Goal: Information Seeking & Learning: Learn about a topic

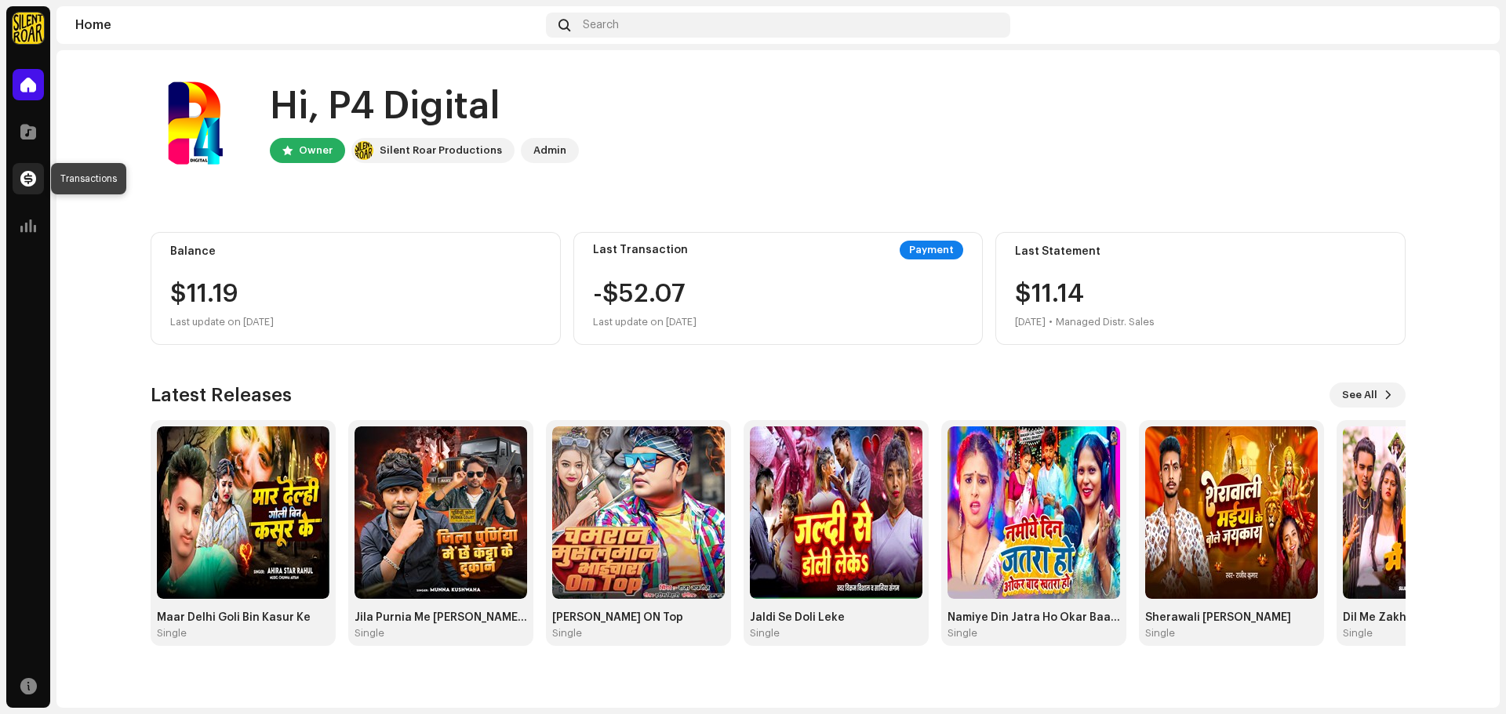
click at [35, 182] on span at bounding box center [28, 179] width 16 height 13
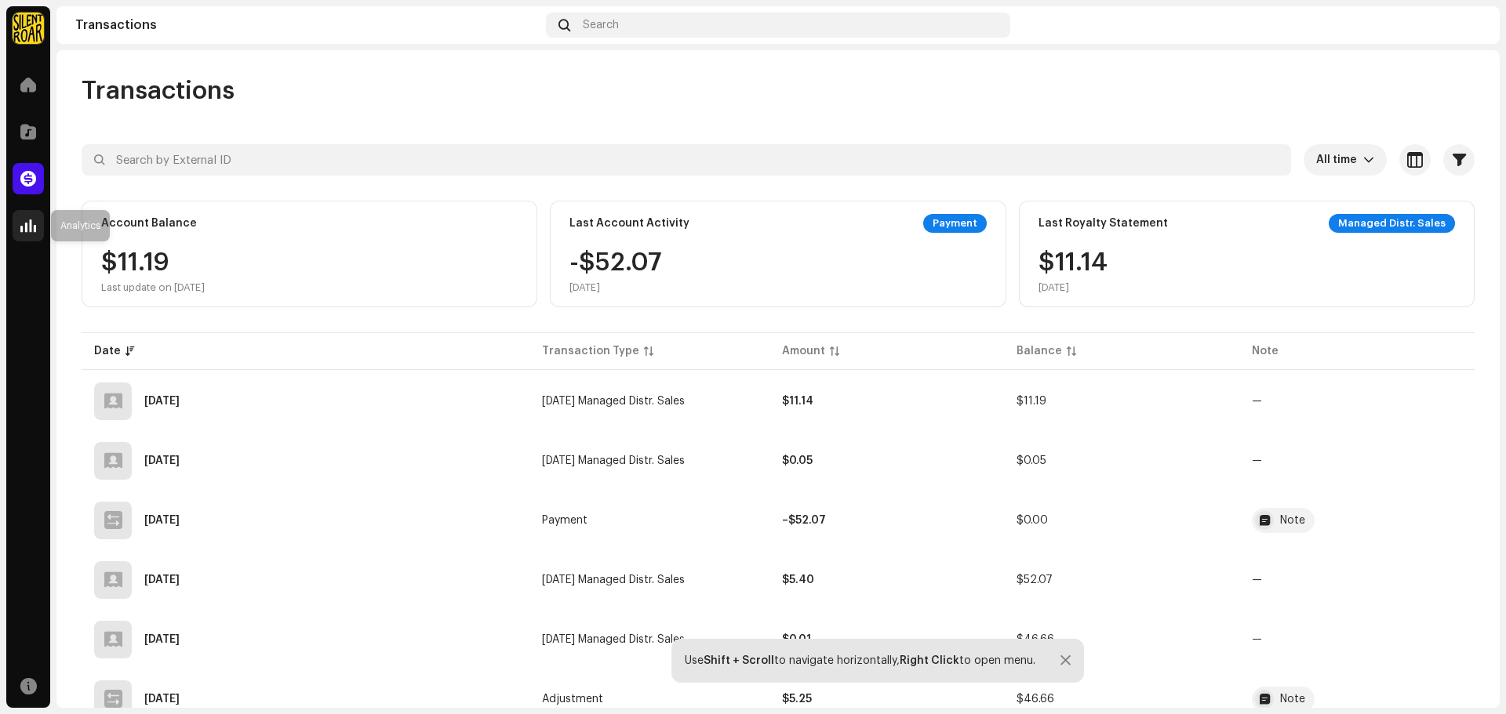
click at [27, 237] on div at bounding box center [28, 225] width 31 height 31
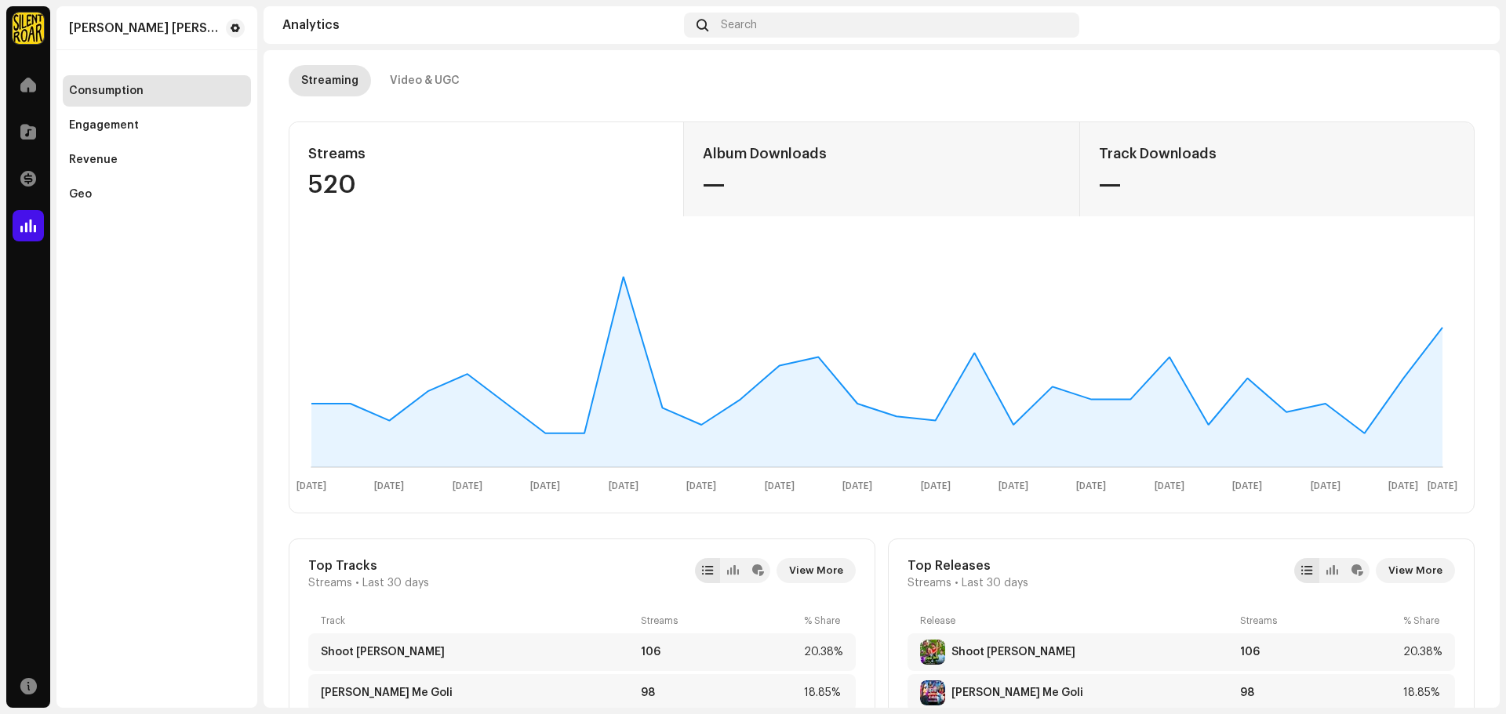
scroll to position [78, 0]
click at [434, 82] on div "Video & UGC" at bounding box center [425, 81] width 70 height 31
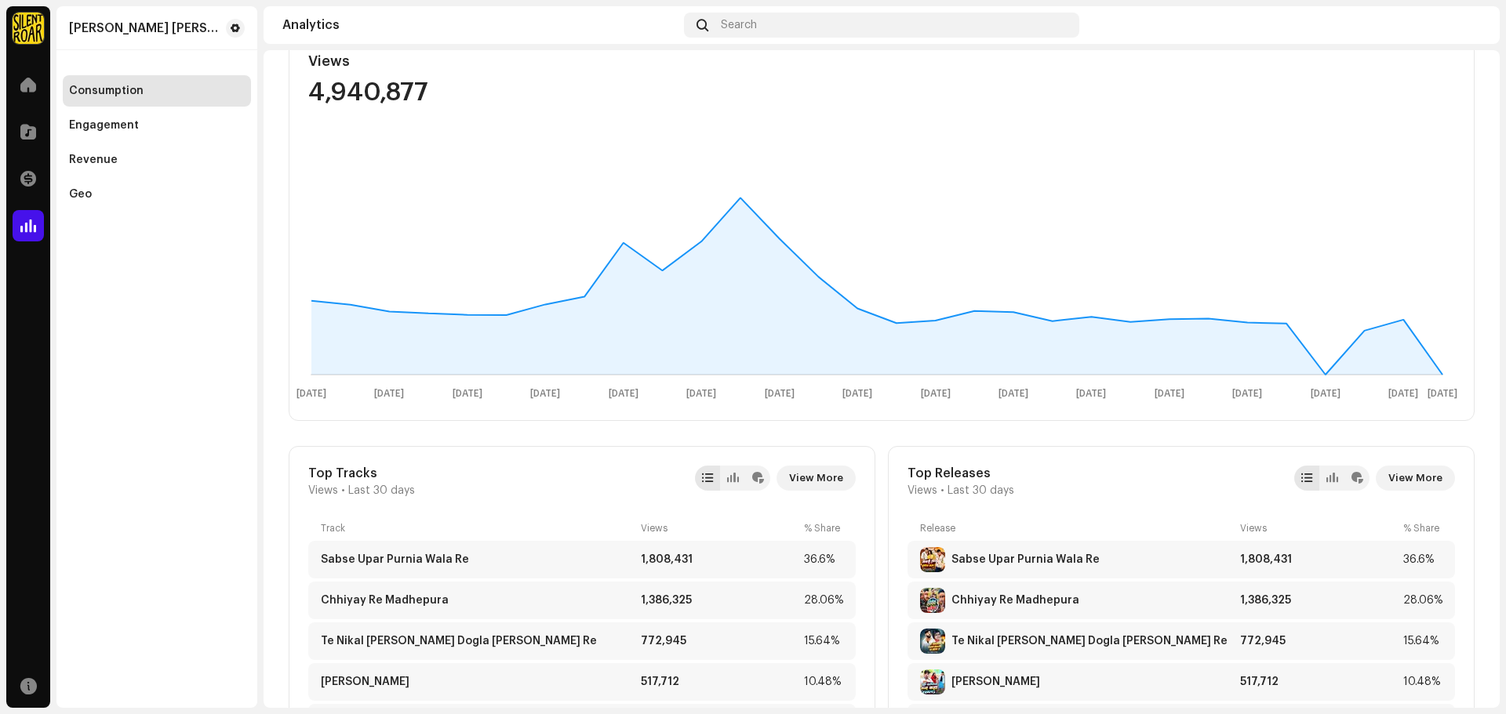
scroll to position [235, 0]
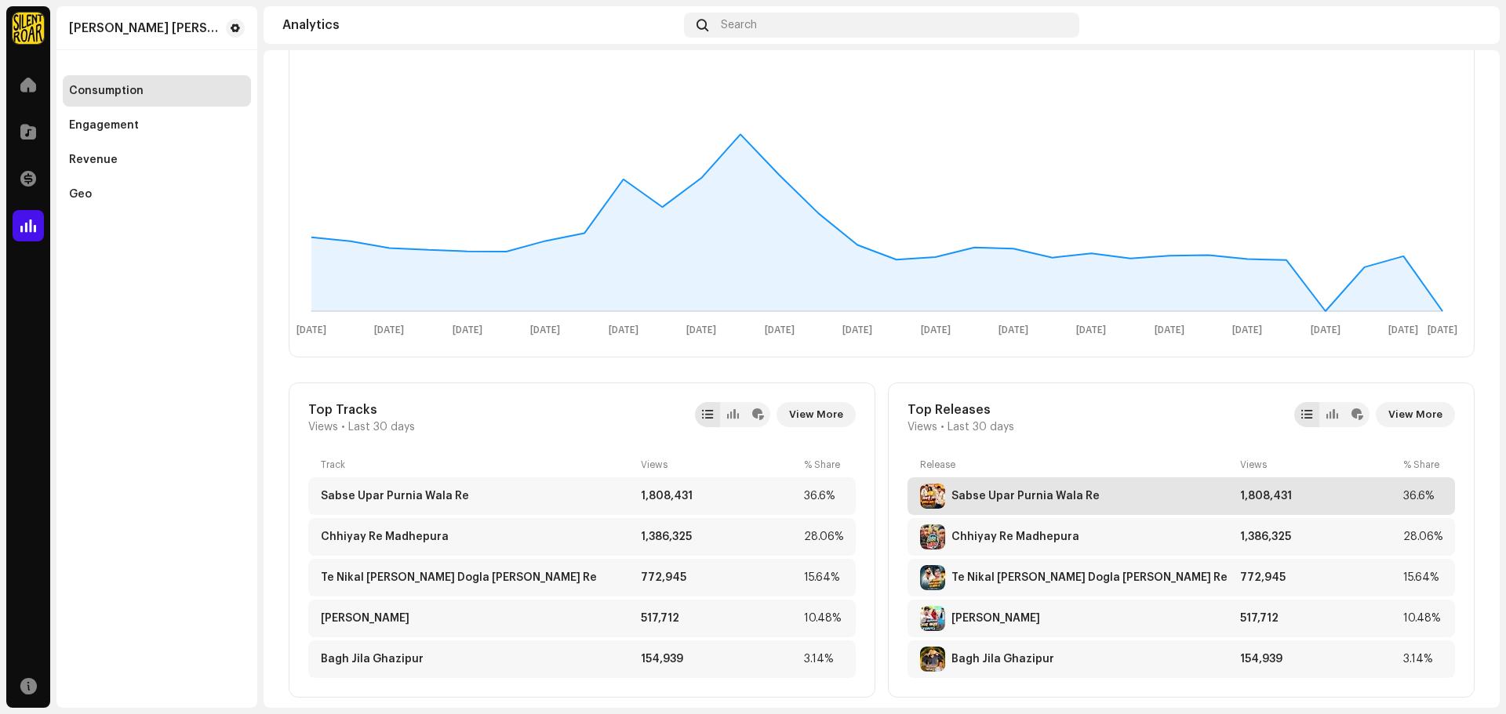
click at [1013, 489] on div "Sabse Upar Purnia Wala Re" at bounding box center [1077, 496] width 314 height 25
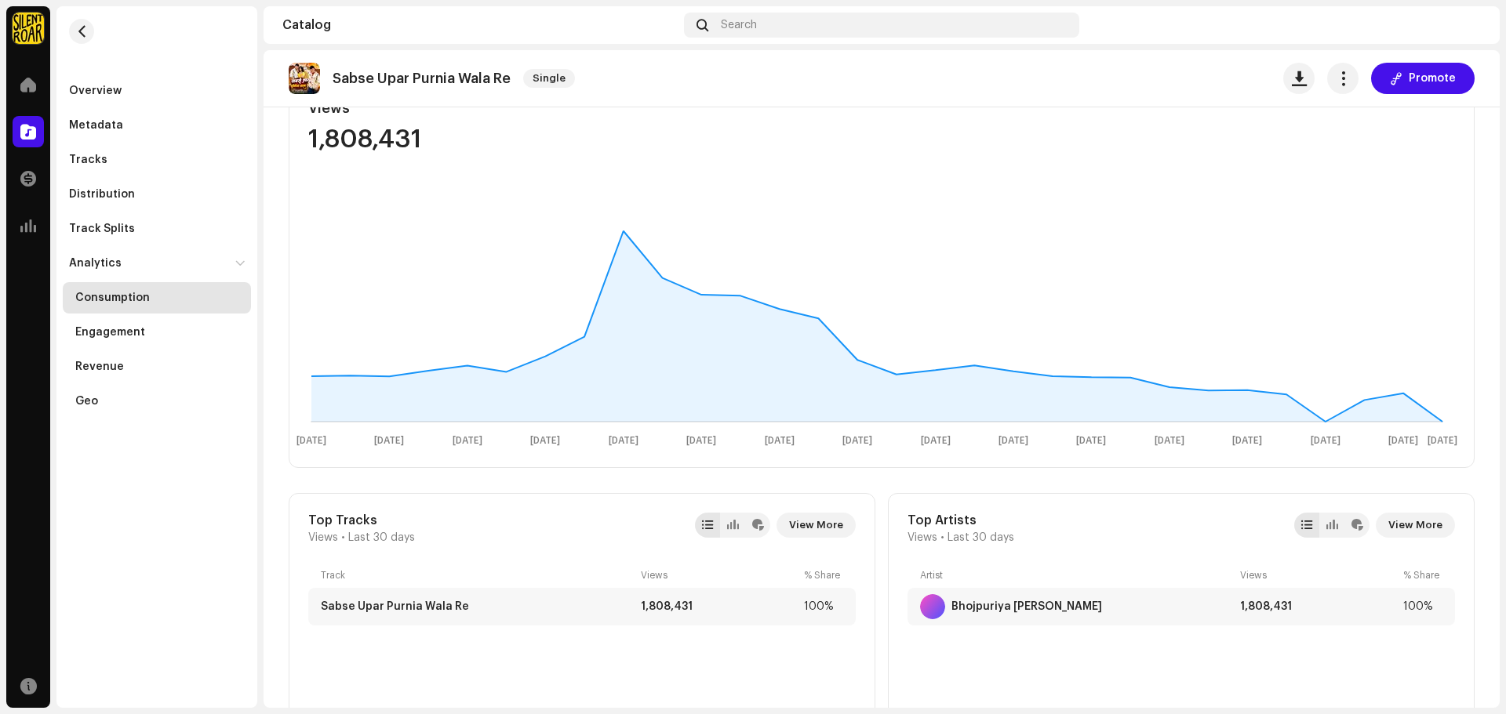
scroll to position [327, 0]
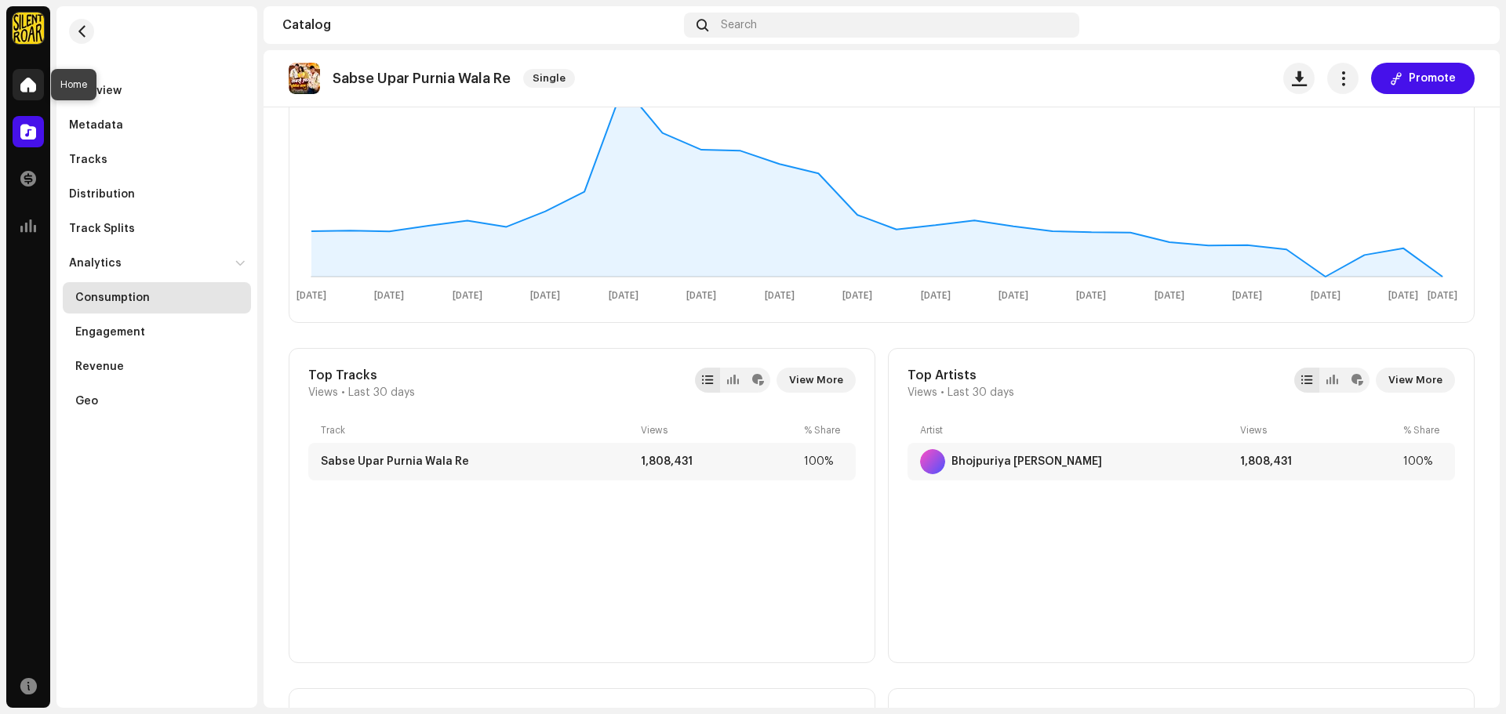
click at [26, 86] on span at bounding box center [28, 84] width 16 height 13
